Goal: Task Accomplishment & Management: Complete application form

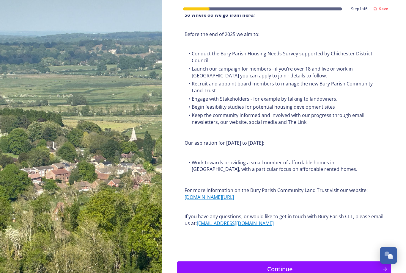
scroll to position [630, 0]
click at [213, 264] on div "Continue" at bounding box center [280, 268] width 199 height 9
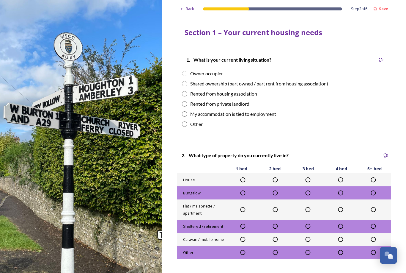
click at [188, 70] on div "Owner occupier" at bounding box center [284, 73] width 205 height 7
radio input "true"
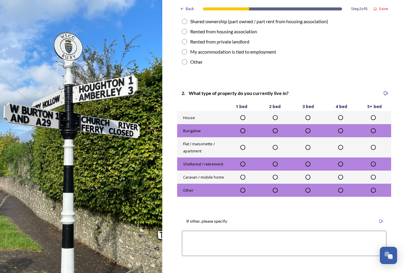
scroll to position [62, 0]
click at [311, 115] on icon at bounding box center [308, 118] width 6 height 6
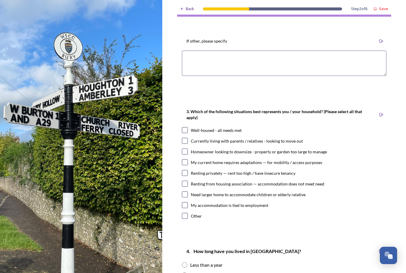
scroll to position [242, 0]
click at [231, 128] on div "Well-housed - all needs met" at bounding box center [216, 130] width 51 height 6
checkbox input "true"
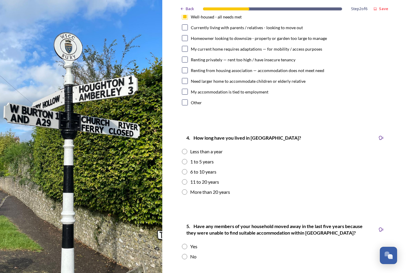
scroll to position [355, 0]
click at [258, 171] on div "6 to 10 years" at bounding box center [284, 171] width 205 height 7
radio input "true"
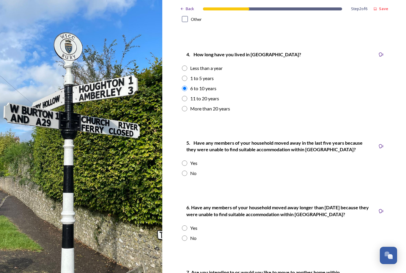
scroll to position [439, 0]
click at [254, 174] on div "No" at bounding box center [284, 173] width 205 height 7
radio input "true"
click at [244, 235] on div "No" at bounding box center [284, 237] width 205 height 7
radio input "true"
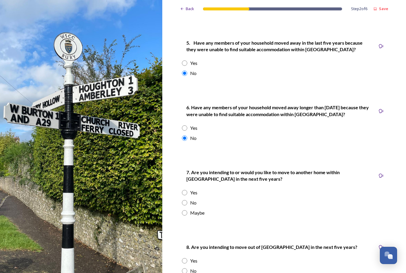
scroll to position [539, 0]
click at [183, 213] on div "Maybe" at bounding box center [284, 212] width 205 height 7
radio input "true"
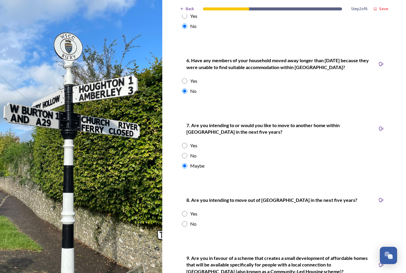
scroll to position [586, 0]
click at [185, 221] on input "radio" at bounding box center [184, 223] width 5 height 5
radio input "true"
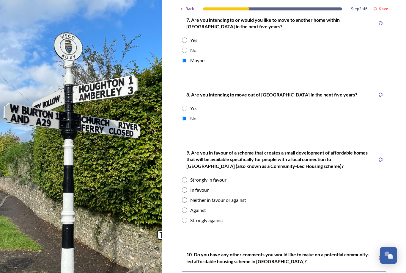
scroll to position [691, 0]
click at [277, 206] on div "Against" at bounding box center [284, 209] width 205 height 7
radio input "true"
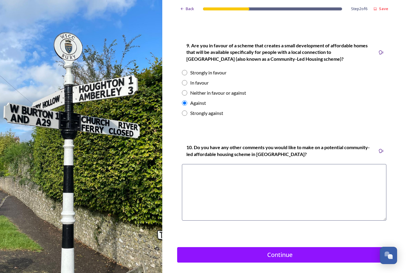
scroll to position [798, 0]
click at [328, 195] on textarea at bounding box center [284, 192] width 205 height 57
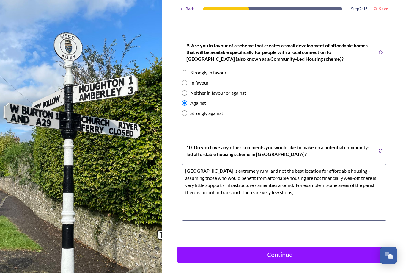
type textarea "[GEOGRAPHIC_DATA] is extremely rural and not the best location for affordable h…"
